Goal: Transaction & Acquisition: Subscribe to service/newsletter

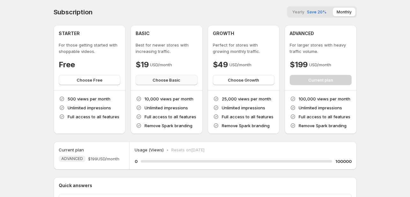
click at [155, 82] on span "Choose Basic" at bounding box center [167, 80] width 28 height 6
